Goal: Transaction & Acquisition: Download file/media

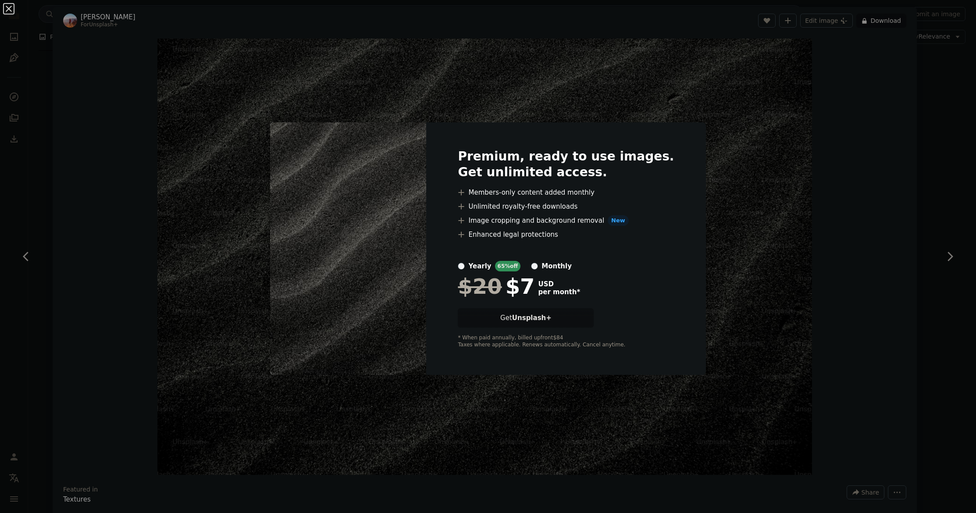
scroll to position [4016, 0]
click at [925, 57] on div "An X shape Premium, ready to use images. Get unlimited access. A plus sign Memb…" at bounding box center [488, 256] width 976 height 513
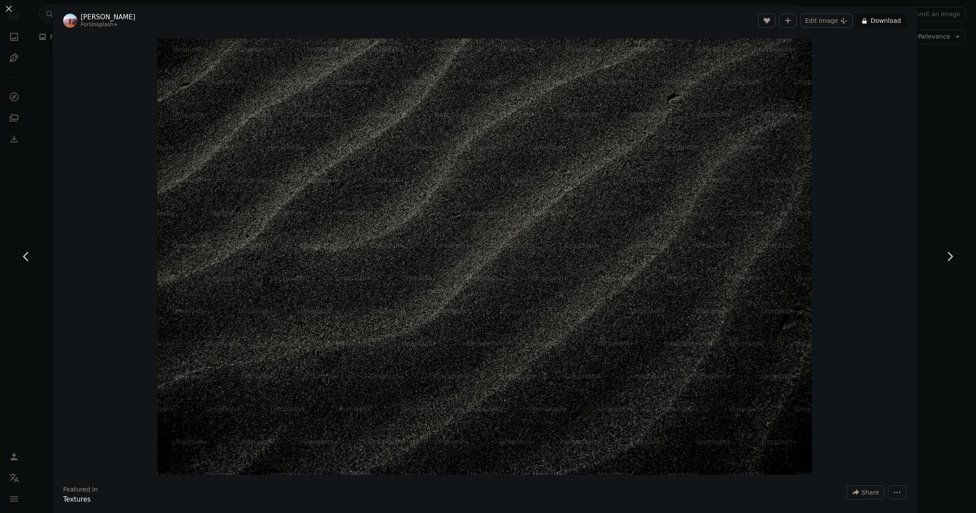
click at [925, 57] on div "An X shape Chevron left Chevron right [PERSON_NAME] For Unsplash+ A heart A plu…" at bounding box center [488, 256] width 976 height 513
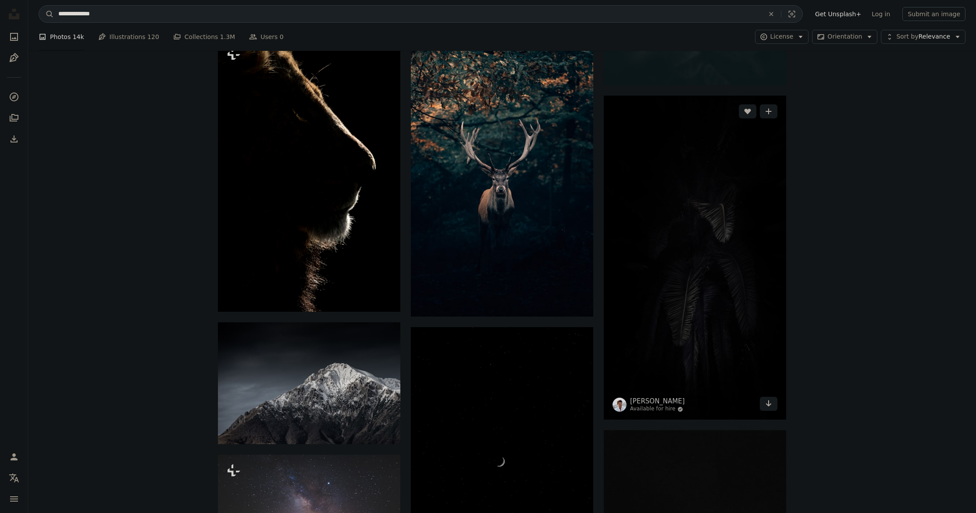
scroll to position [4732, 0]
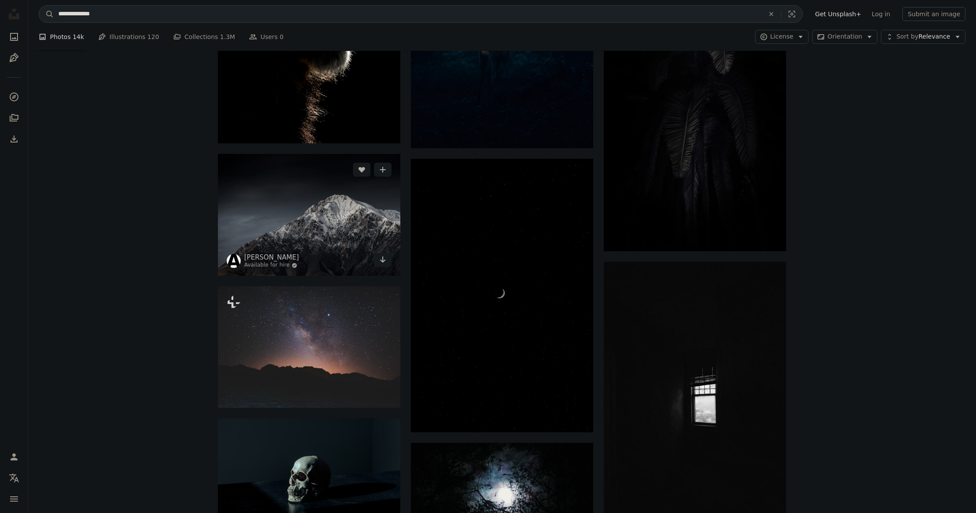
click at [329, 218] on img at bounding box center [309, 215] width 182 height 122
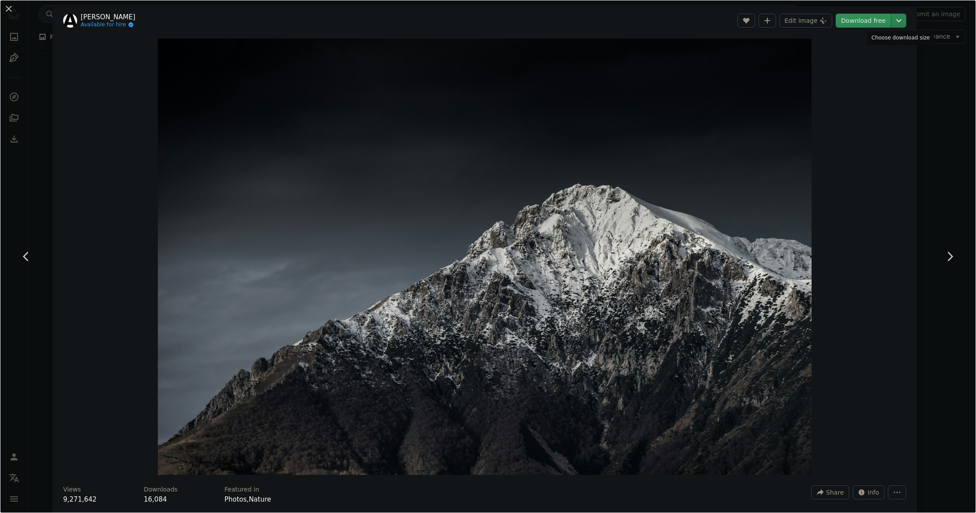
click at [897, 21] on icon "Choose download size" at bounding box center [898, 20] width 5 height 3
click at [799, 58] on dialog "An X shape Chevron left Chevron right [PERSON_NAME] Available for hire A checkm…" at bounding box center [488, 256] width 976 height 513
click at [778, 57] on img "Zoom in on this image" at bounding box center [484, 257] width 653 height 436
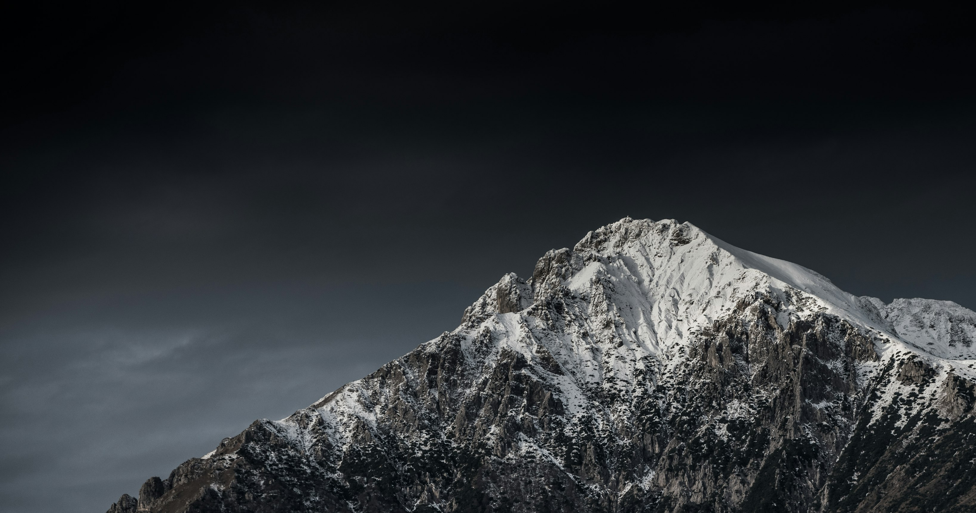
click at [801, 55] on img "Zoom out on this image" at bounding box center [488, 326] width 977 height 652
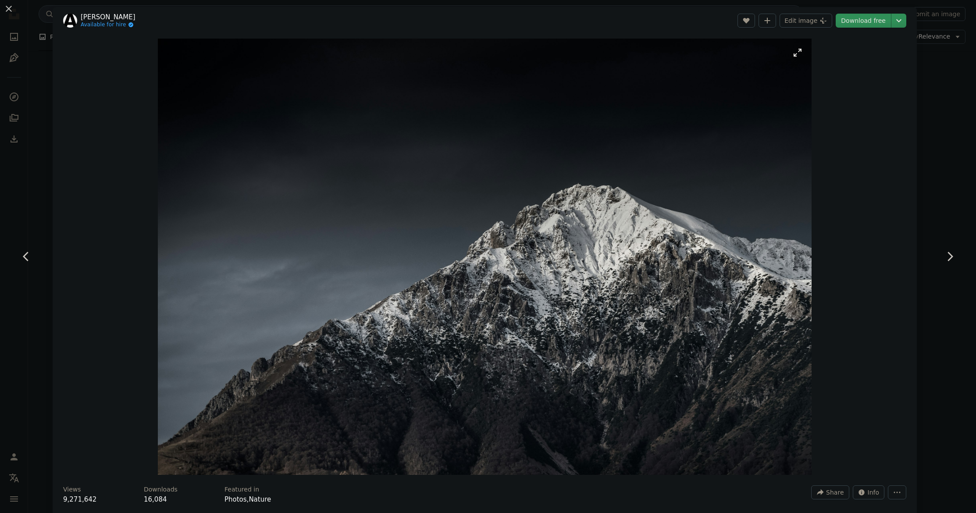
click at [795, 51] on img "Zoom in on this image" at bounding box center [484, 257] width 653 height 436
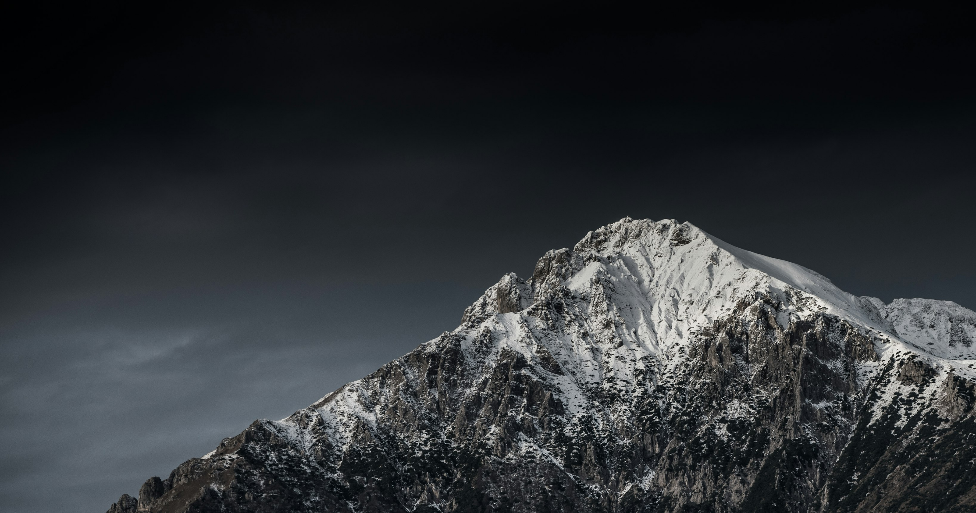
scroll to position [68, 0]
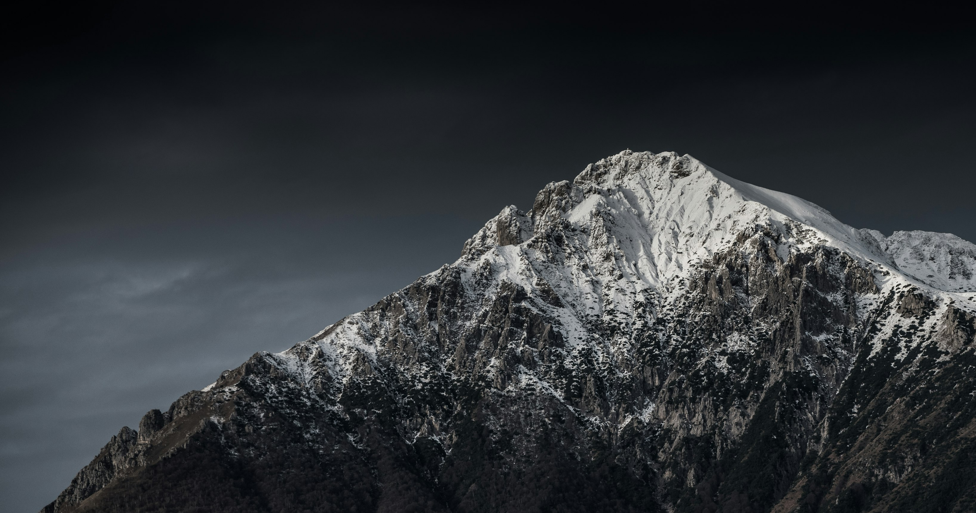
drag, startPoint x: 953, startPoint y: 167, endPoint x: 981, endPoint y: 98, distance: 74.7
click at [961, 14] on img "Zoom out on this image" at bounding box center [488, 258] width 977 height 652
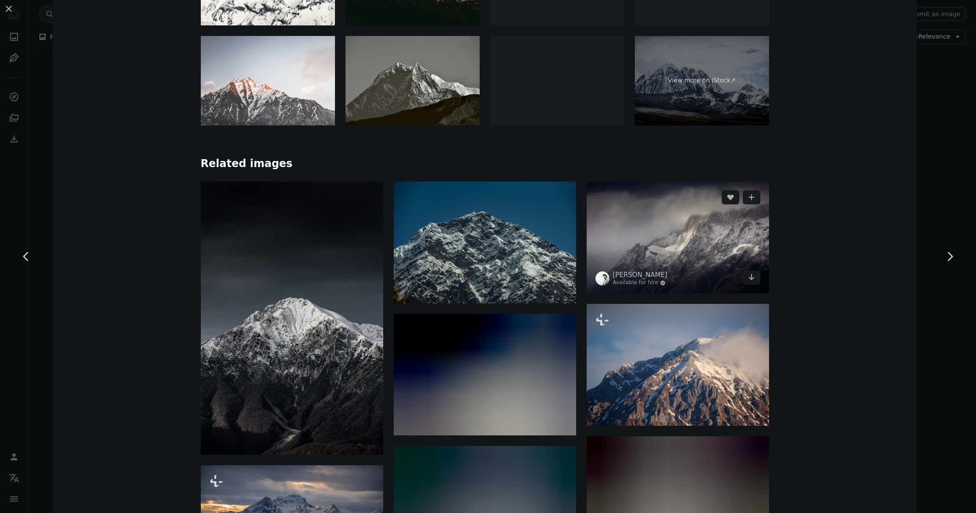
scroll to position [764, 0]
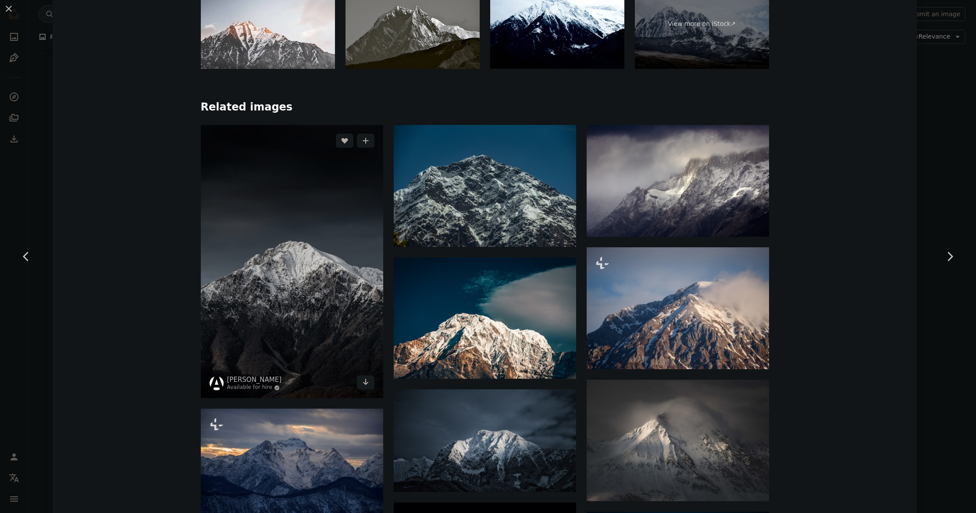
click at [308, 275] on img at bounding box center [292, 261] width 182 height 273
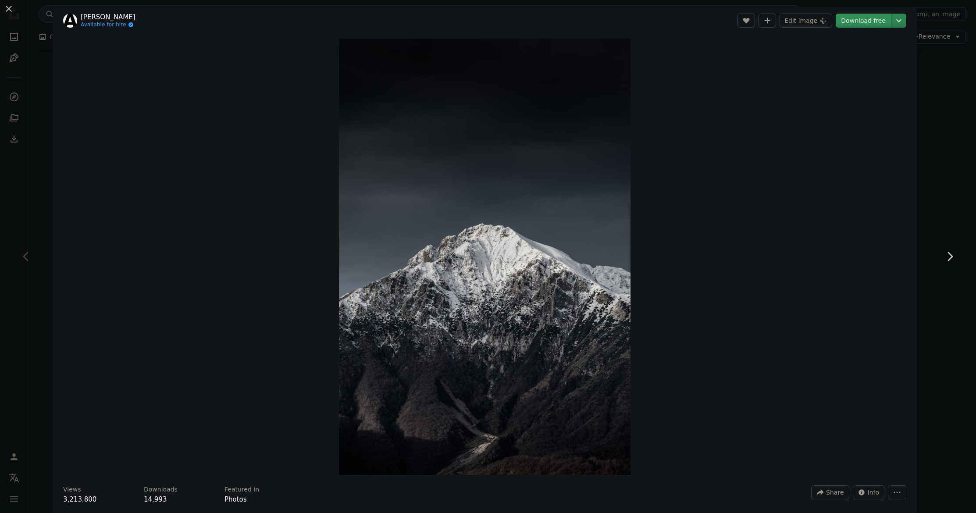
click at [902, 22] on icon "Chevron down" at bounding box center [899, 20] width 14 height 11
click at [894, 93] on span "( 3216 x 4818 )" at bounding box center [884, 96] width 43 height 7
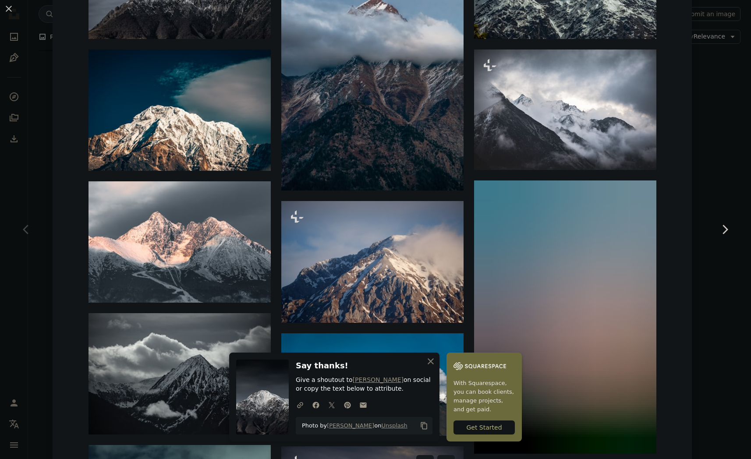
scroll to position [1243, 0]
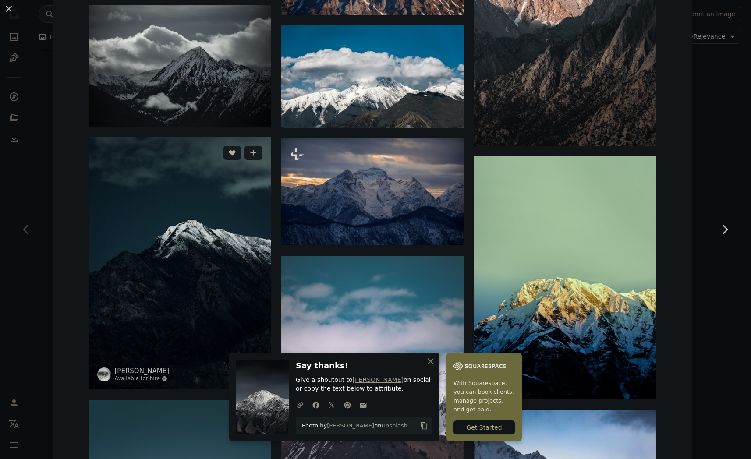
click at [195, 238] on img at bounding box center [180, 263] width 182 height 252
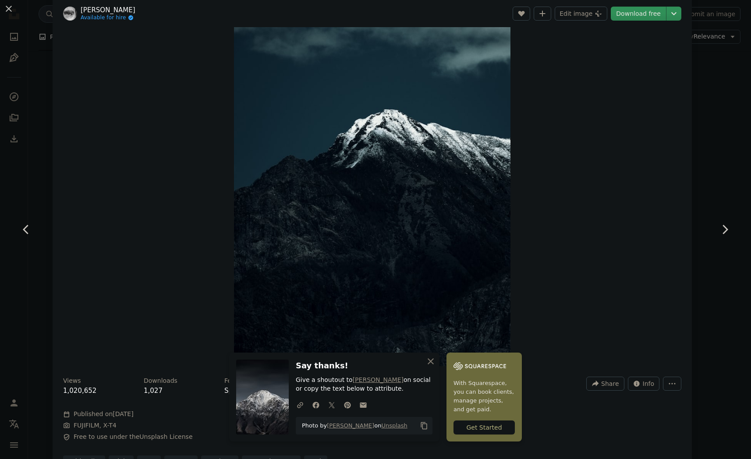
scroll to position [4, 0]
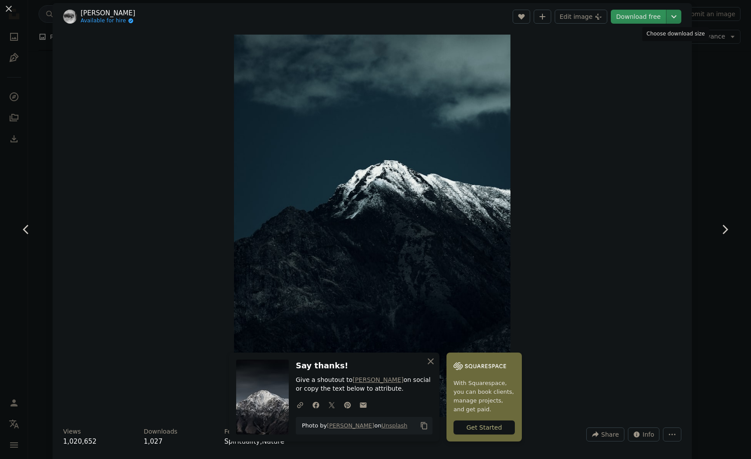
click at [671, 16] on icon "Chevron down" at bounding box center [674, 16] width 14 height 11
click at [625, 174] on dialog "An X shape Chevron left Chevron right [PERSON_NAME] Available for hire A checkm…" at bounding box center [375, 229] width 751 height 459
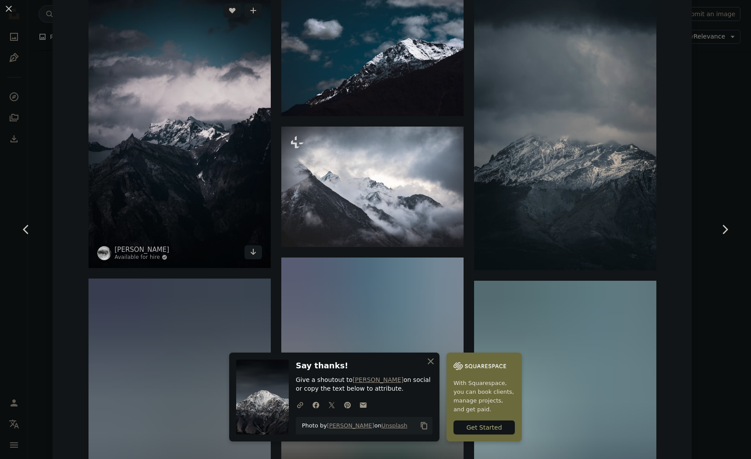
scroll to position [899, 0]
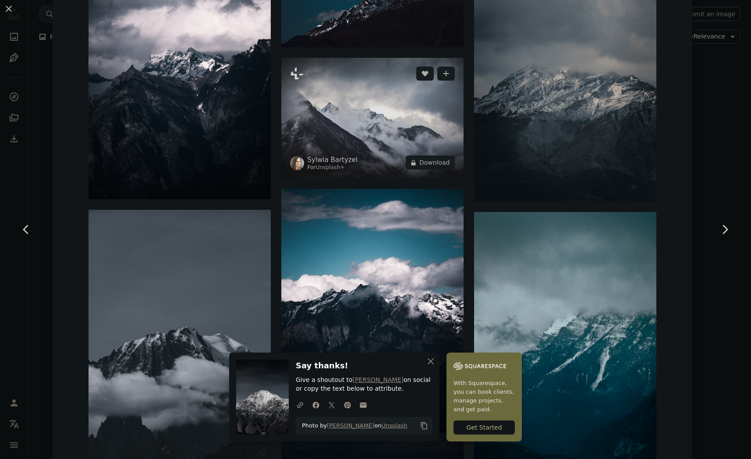
click at [319, 118] on img at bounding box center [372, 118] width 182 height 121
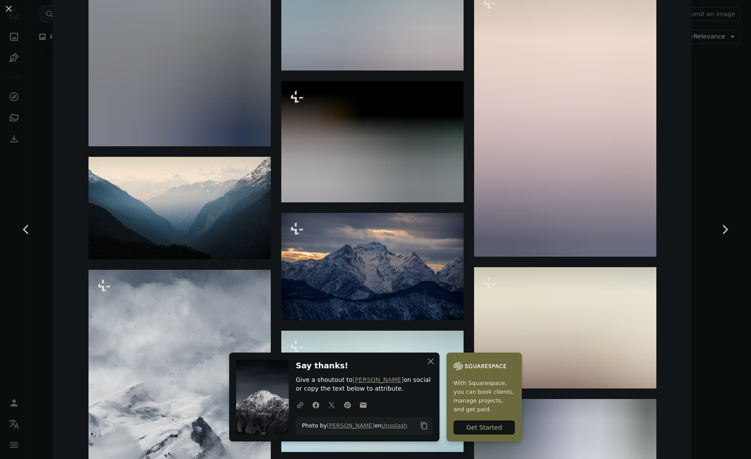
scroll to position [1423, 0]
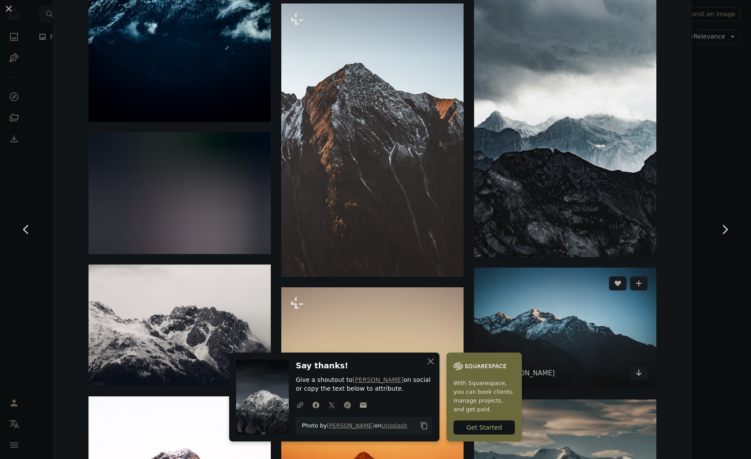
scroll to position [3893, 0]
